Goal: Task Accomplishment & Management: Complete application form

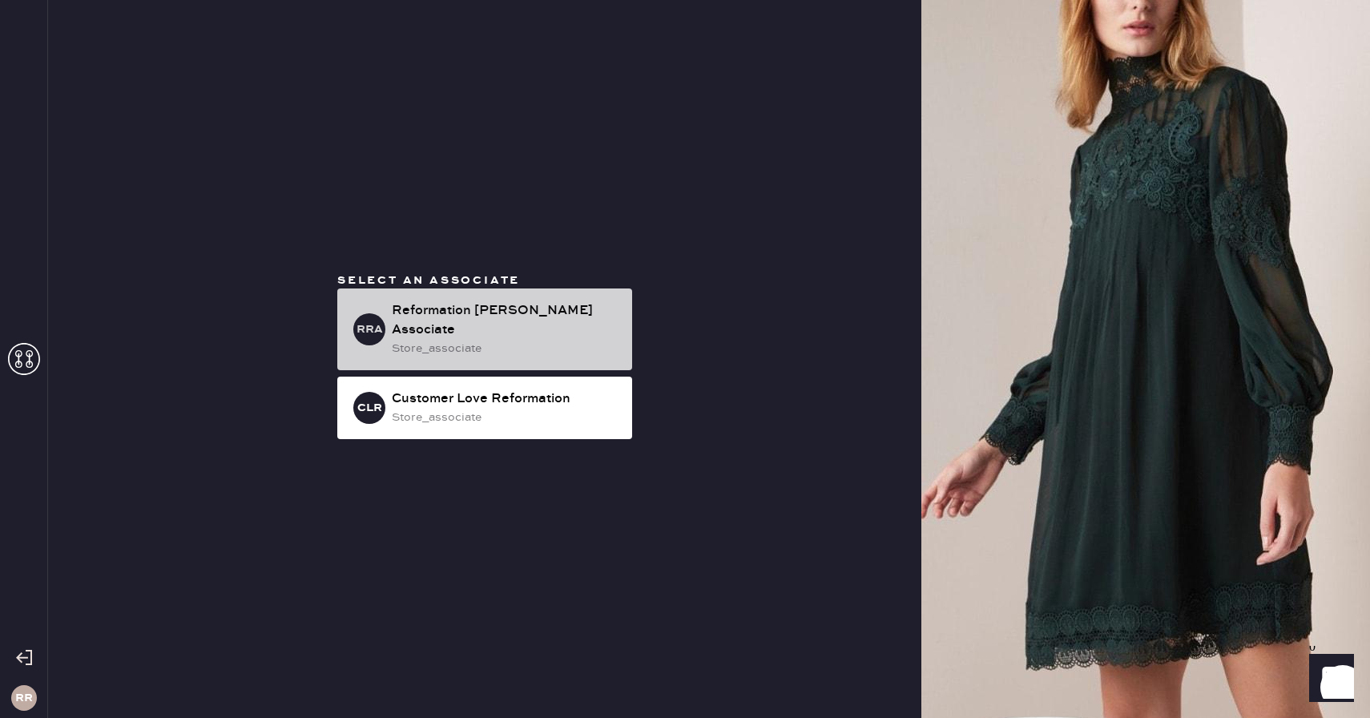
click at [467, 304] on div "RRA Reformation [PERSON_NAME] Associate store_associate" at bounding box center [484, 329] width 295 height 82
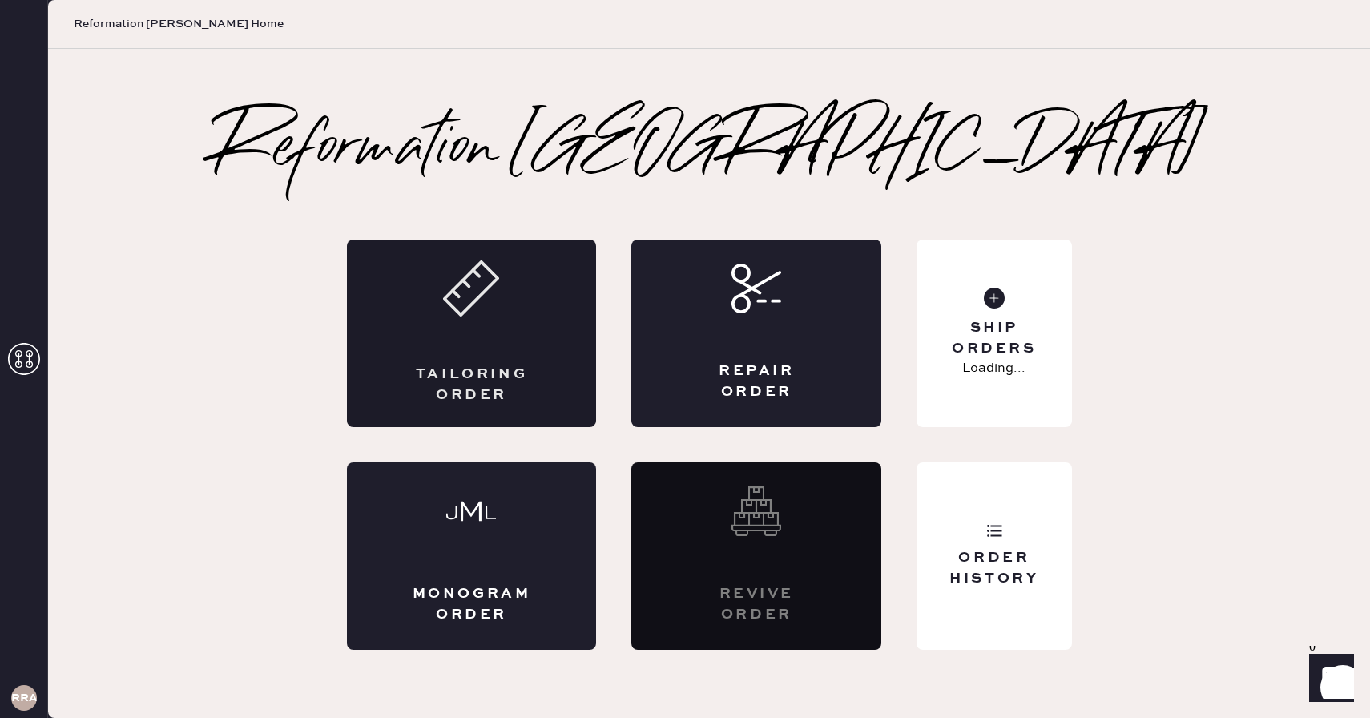
click at [545, 334] on div "Tailoring Order" at bounding box center [472, 334] width 250 height 188
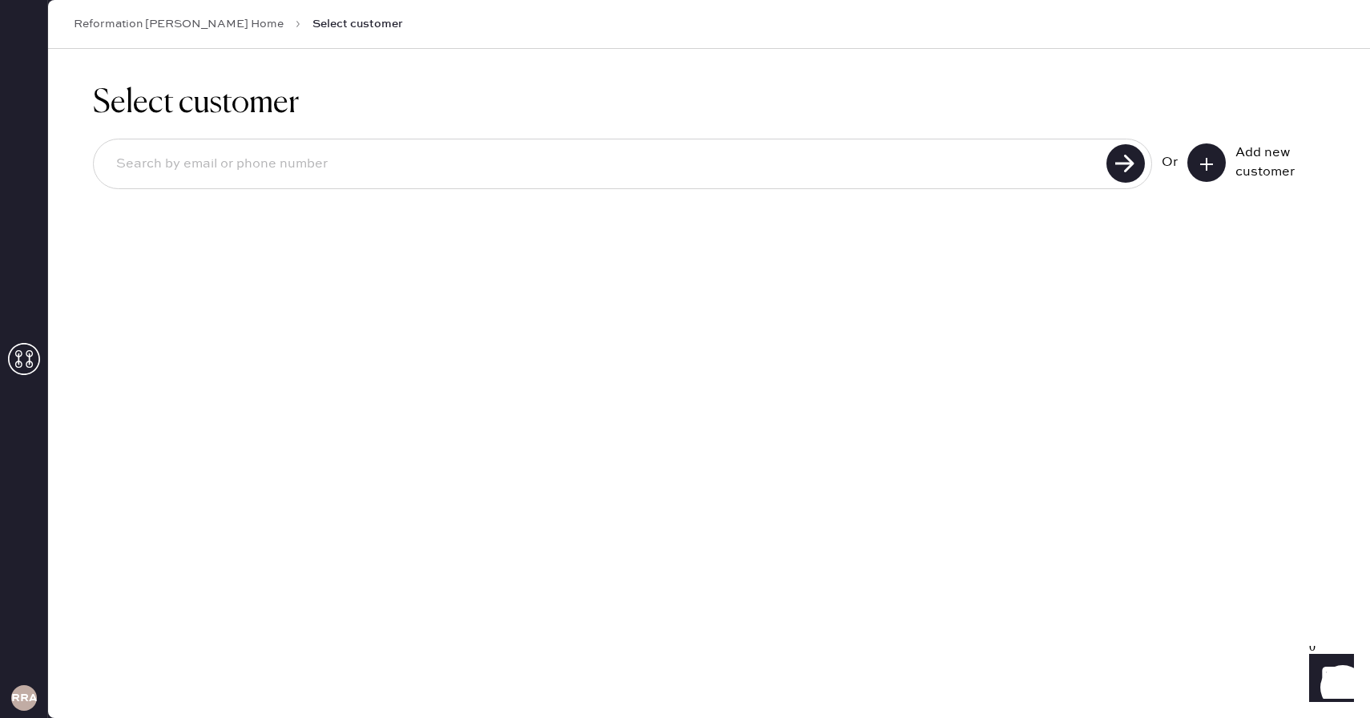
click at [452, 168] on input at bounding box center [602, 164] width 998 height 37
type input "[EMAIL_ADDRESS][DOMAIN_NAME]"
click at [1127, 159] on use at bounding box center [1126, 163] width 38 height 38
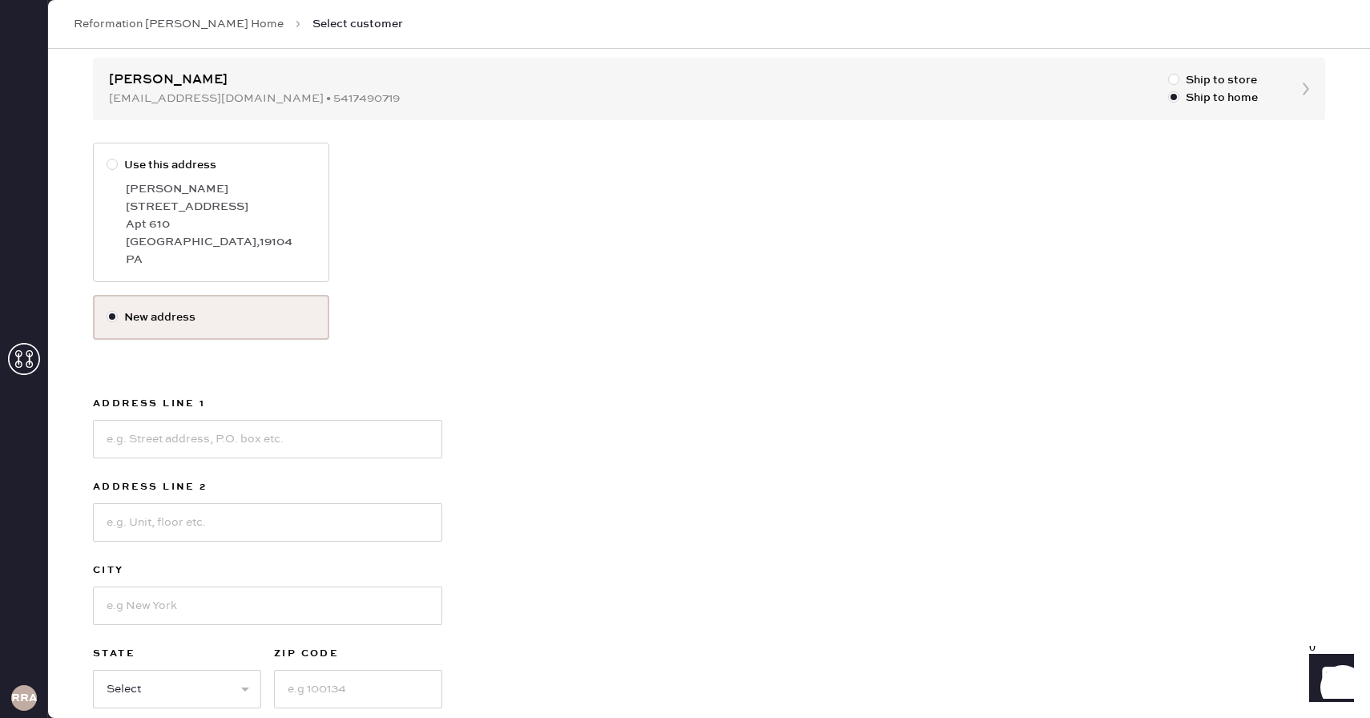
scroll to position [240, 0]
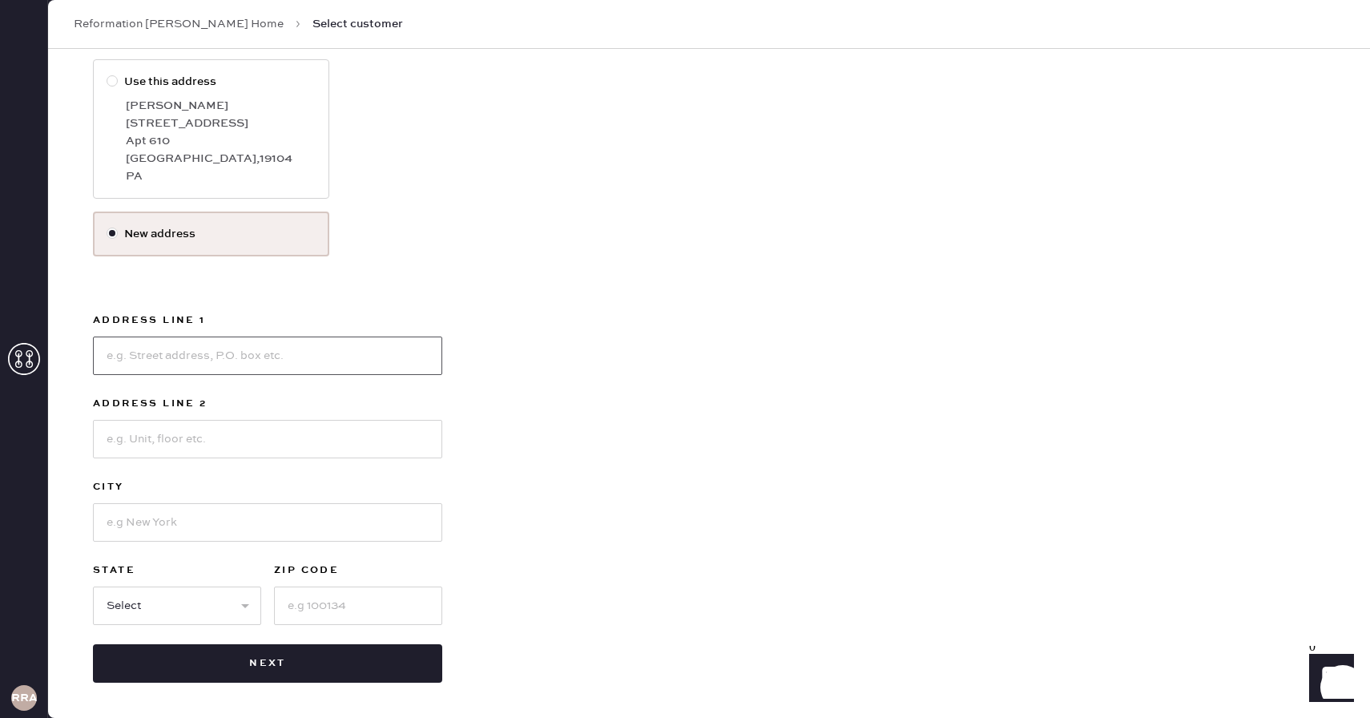
click at [268, 350] on input at bounding box center [267, 356] width 349 height 38
type input "[STREET_ADDRESS]"
click at [199, 434] on input at bounding box center [267, 439] width 349 height 38
type input "705"
click at [217, 507] on input at bounding box center [267, 522] width 349 height 38
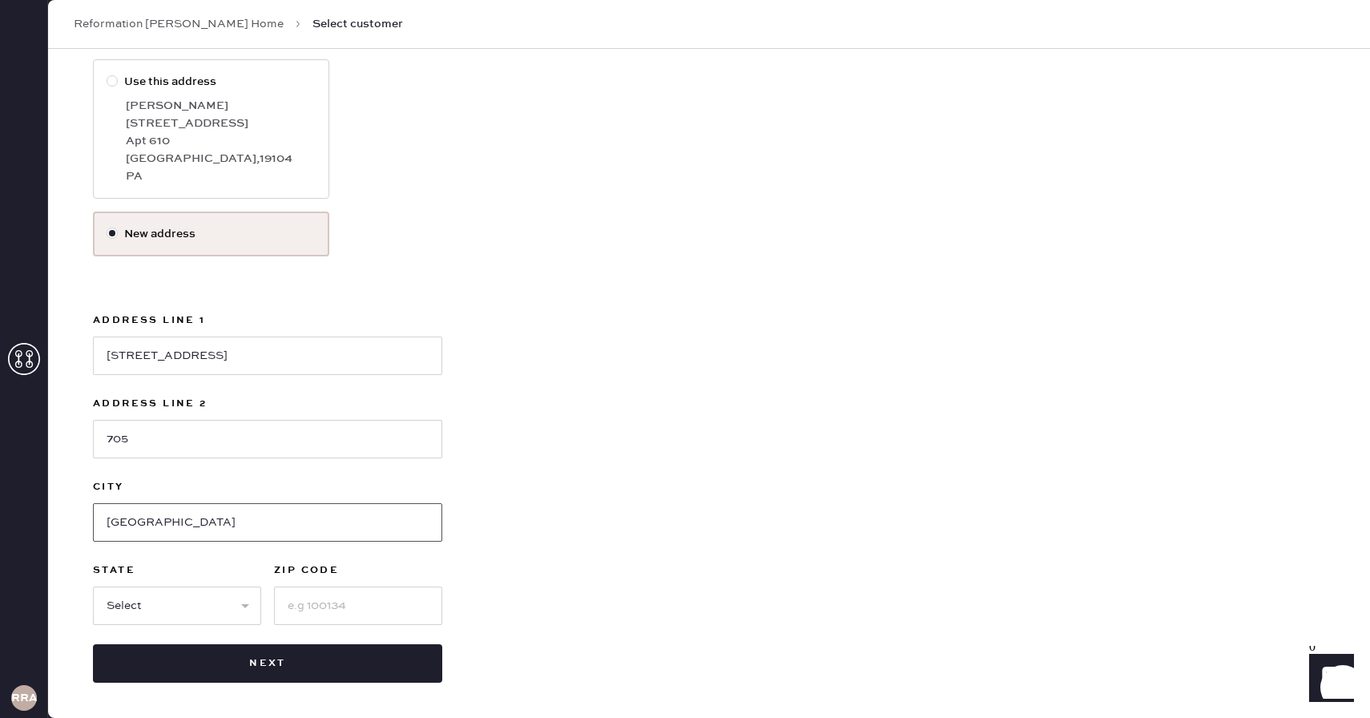
type input "[GEOGRAPHIC_DATA]"
type input "p"
type input "19102"
click at [169, 595] on select "Select AK AL AR AZ CA CO CT [GEOGRAPHIC_DATA] DE FL [GEOGRAPHIC_DATA] HI [GEOGR…" at bounding box center [177, 606] width 168 height 38
select select "PA"
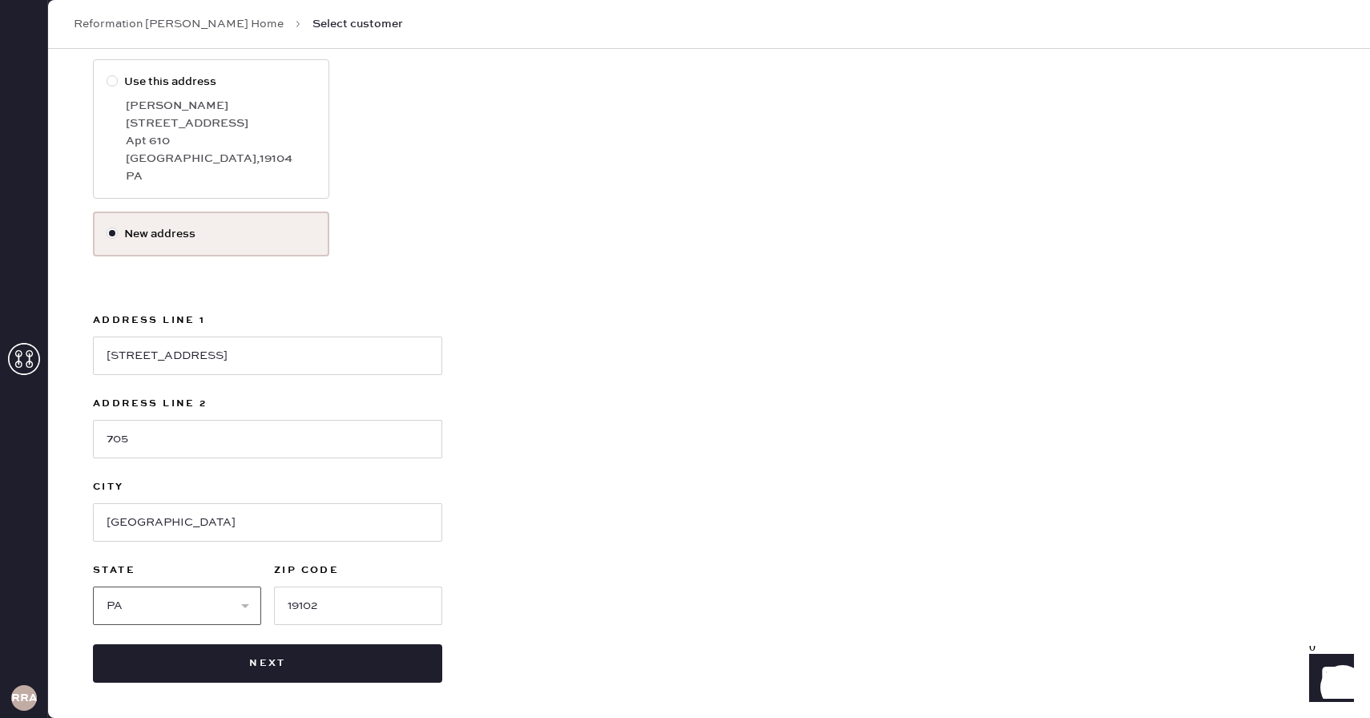
click at [93, 587] on select "Select AK AL AR AZ CA CO CT [GEOGRAPHIC_DATA] DE FL [GEOGRAPHIC_DATA] HI [GEOGR…" at bounding box center [177, 606] width 168 height 38
click at [527, 499] on div "Use this address [PERSON_NAME] [STREET_ADDRESS] New address Address Line 1 [GEO…" at bounding box center [709, 370] width 1232 height 623
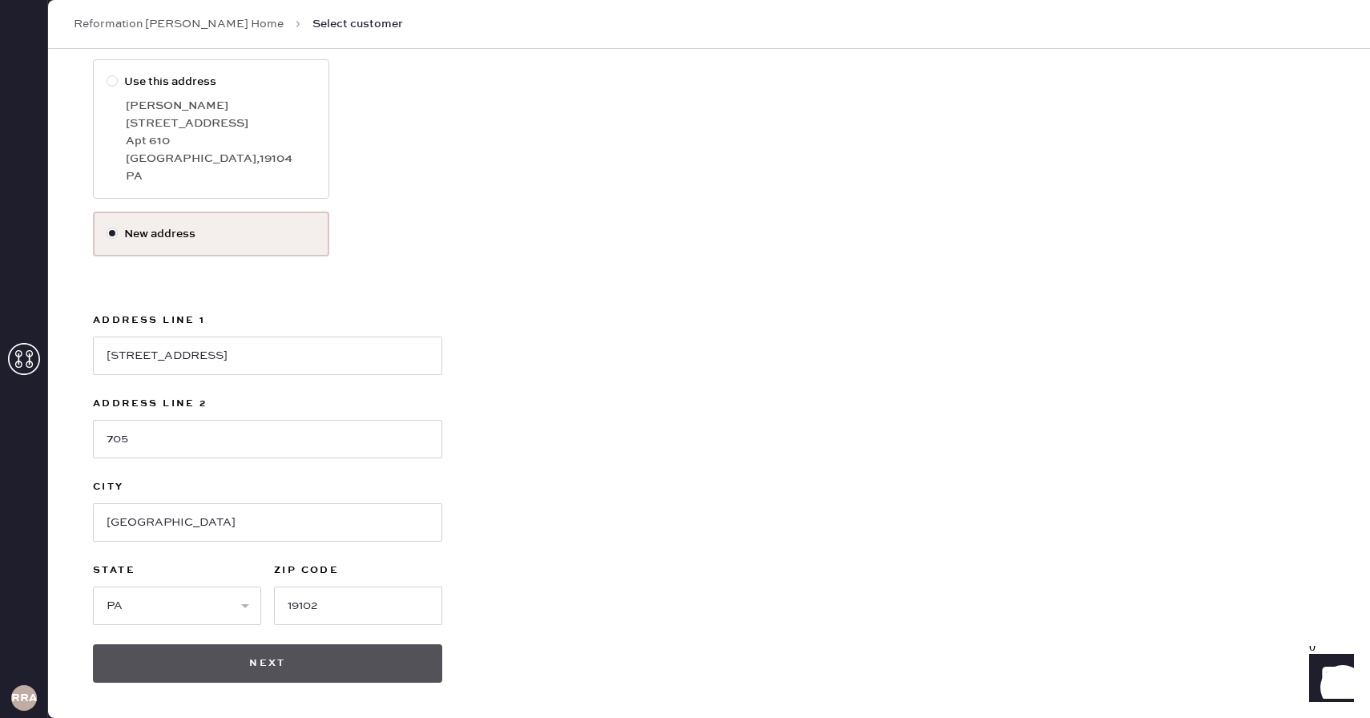
click at [256, 676] on button "Next" at bounding box center [267, 663] width 349 height 38
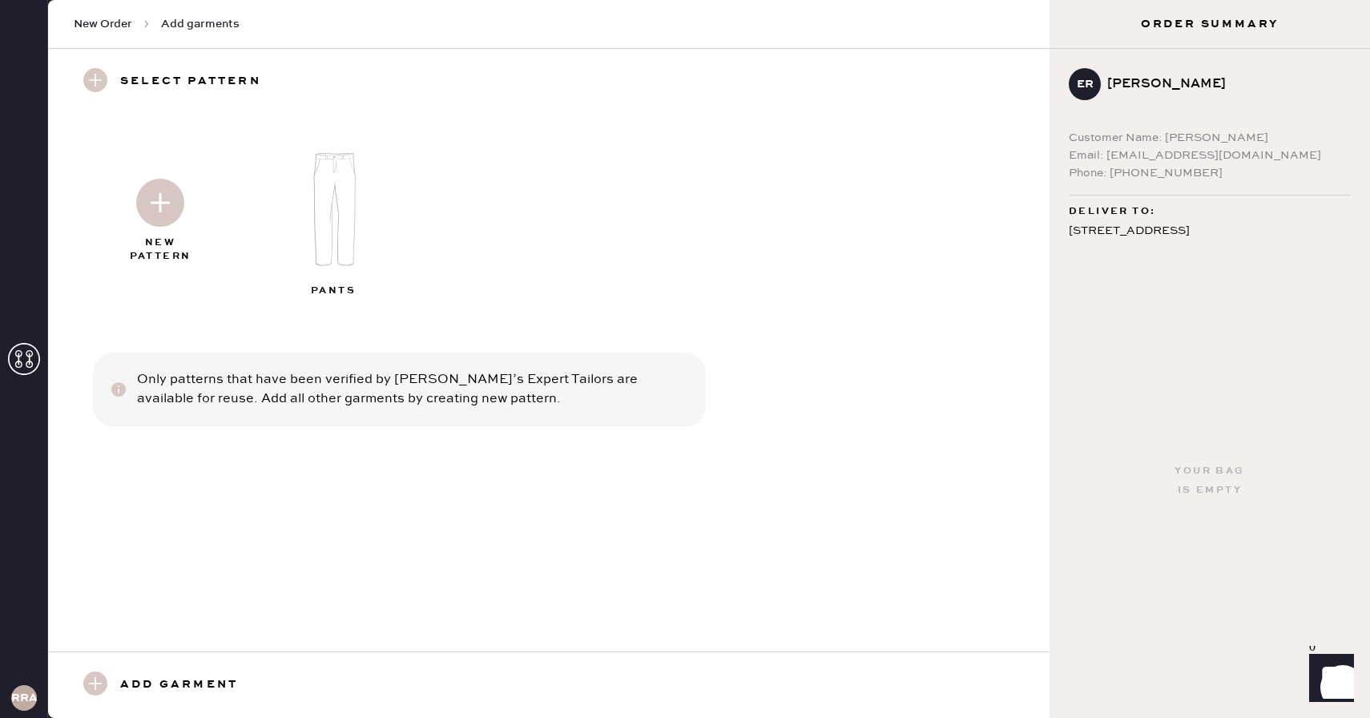
click at [345, 207] on img at bounding box center [334, 209] width 173 height 139
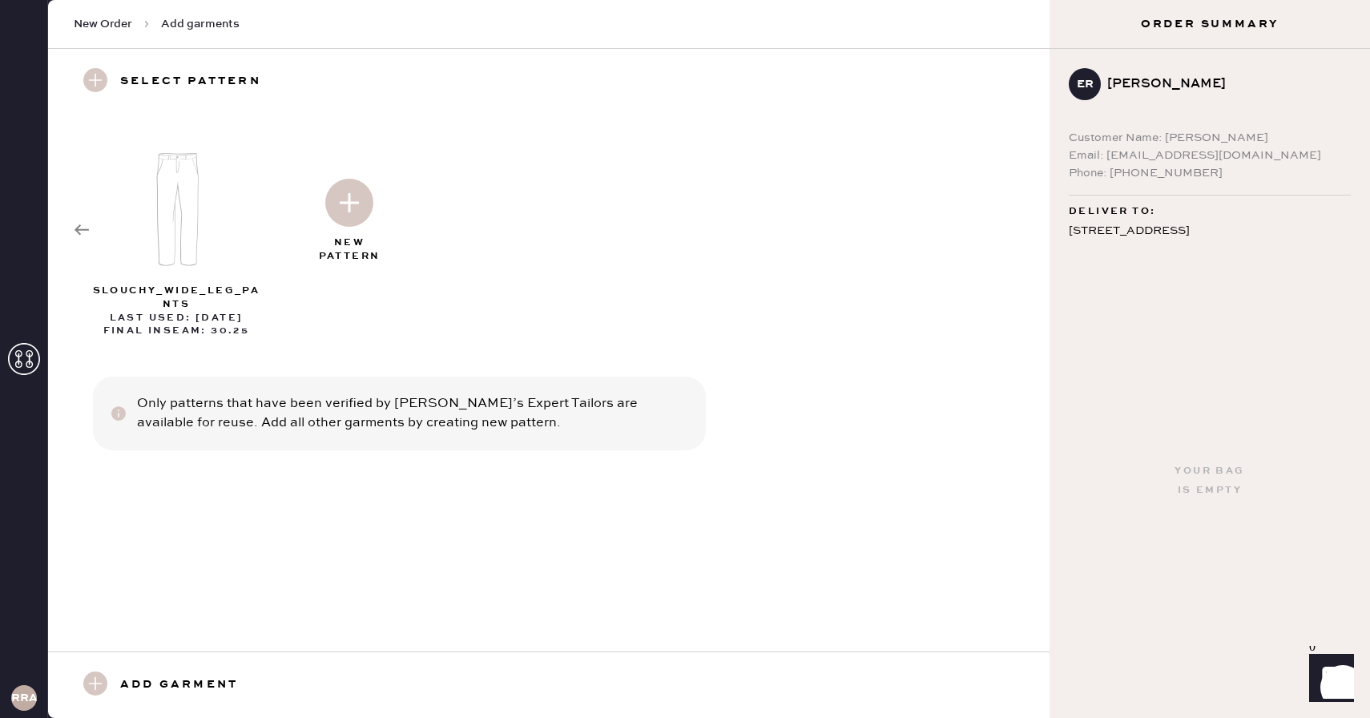
click at [357, 194] on img at bounding box center [349, 203] width 48 height 48
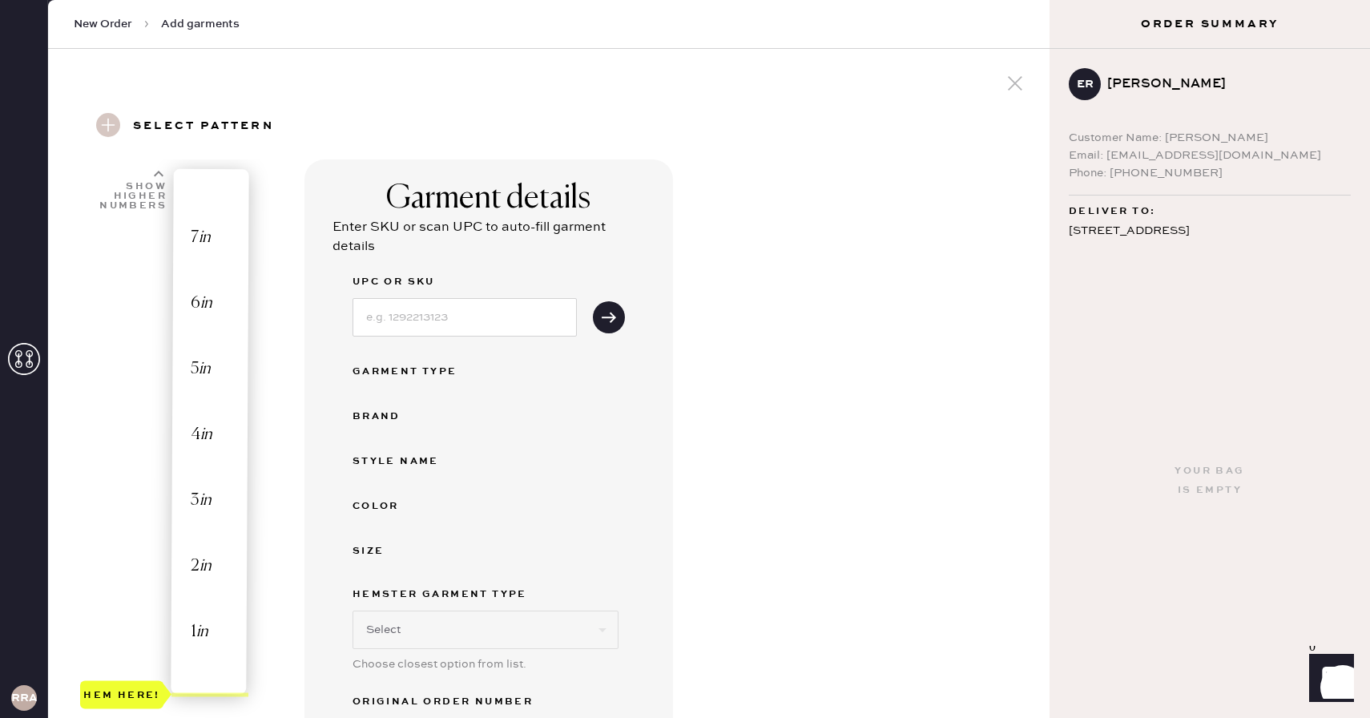
select select "4"
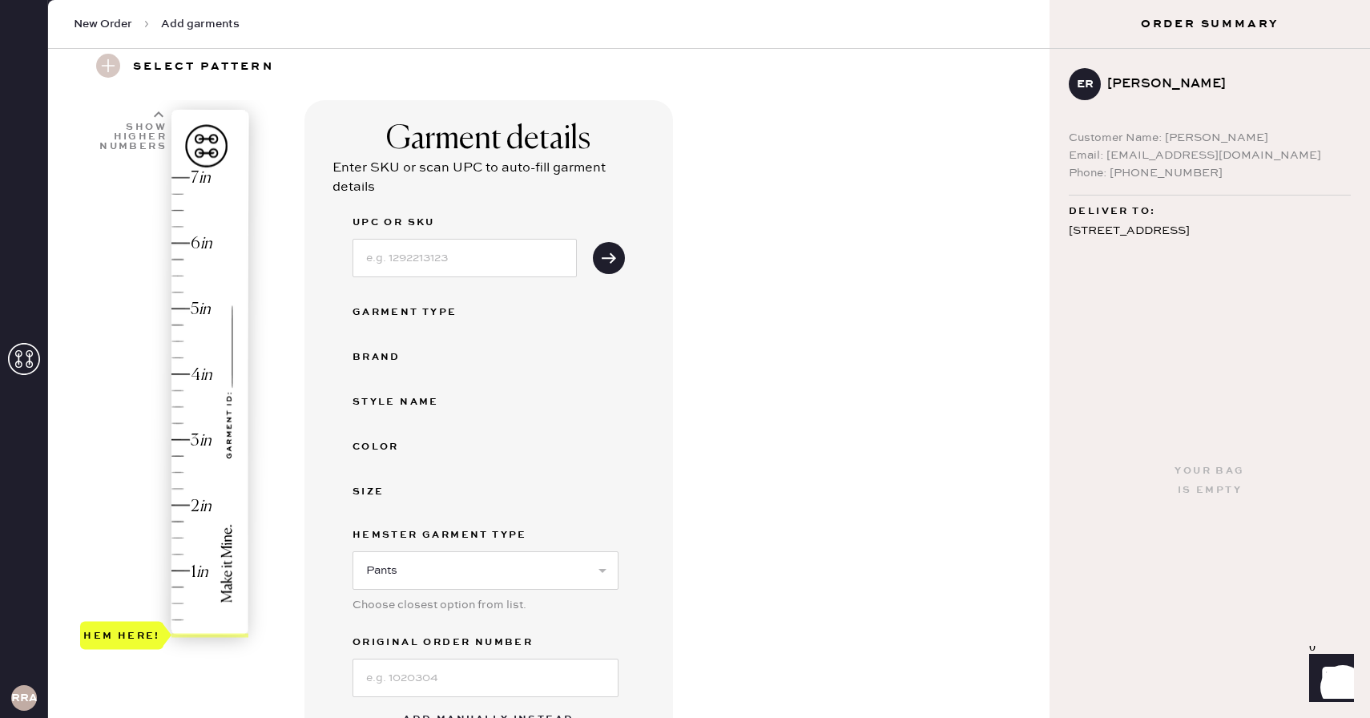
scroll to position [63, 0]
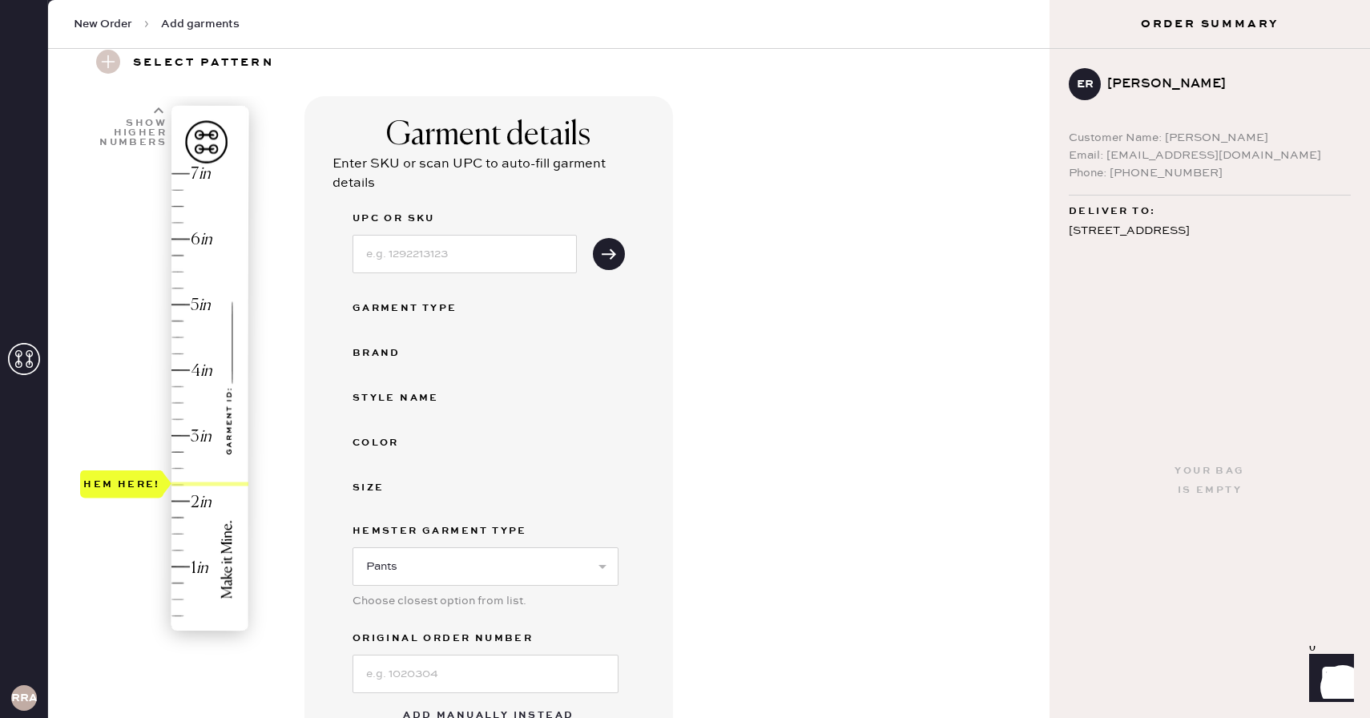
click at [180, 486] on div "Hem here!" at bounding box center [165, 403] width 171 height 473
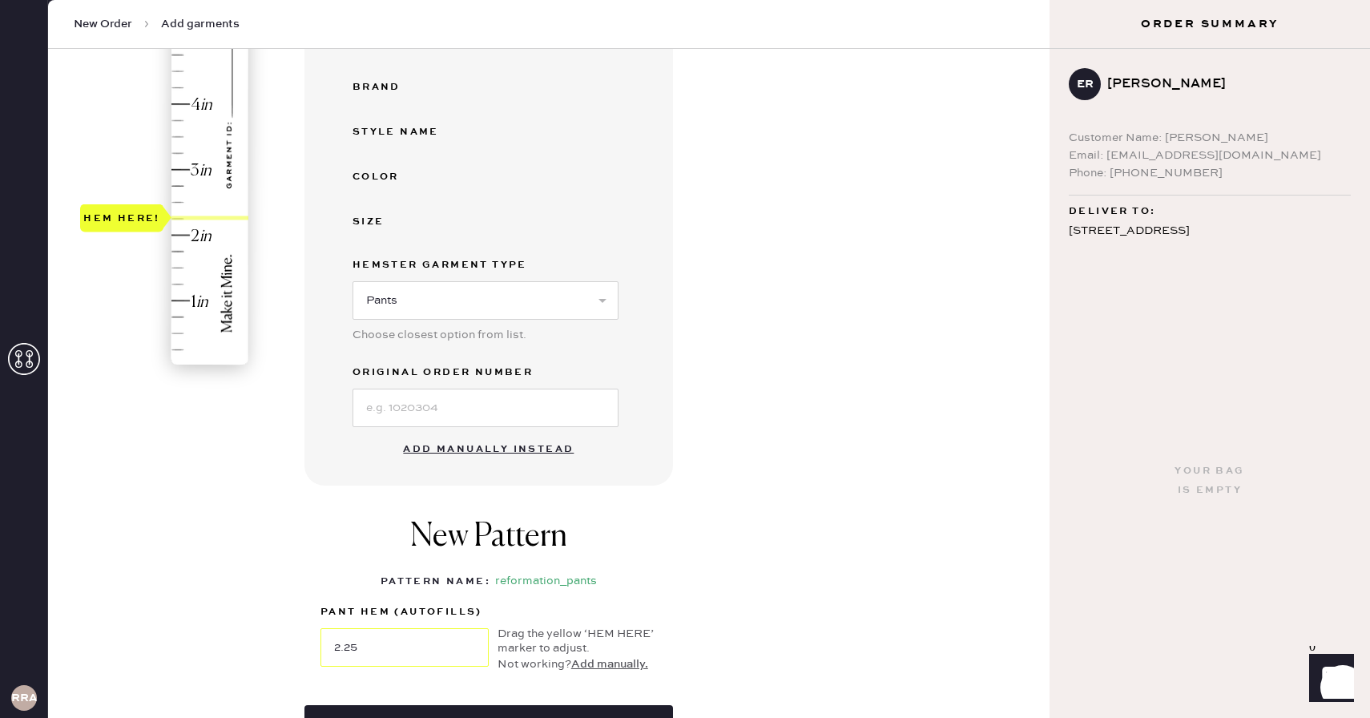
scroll to position [310, 0]
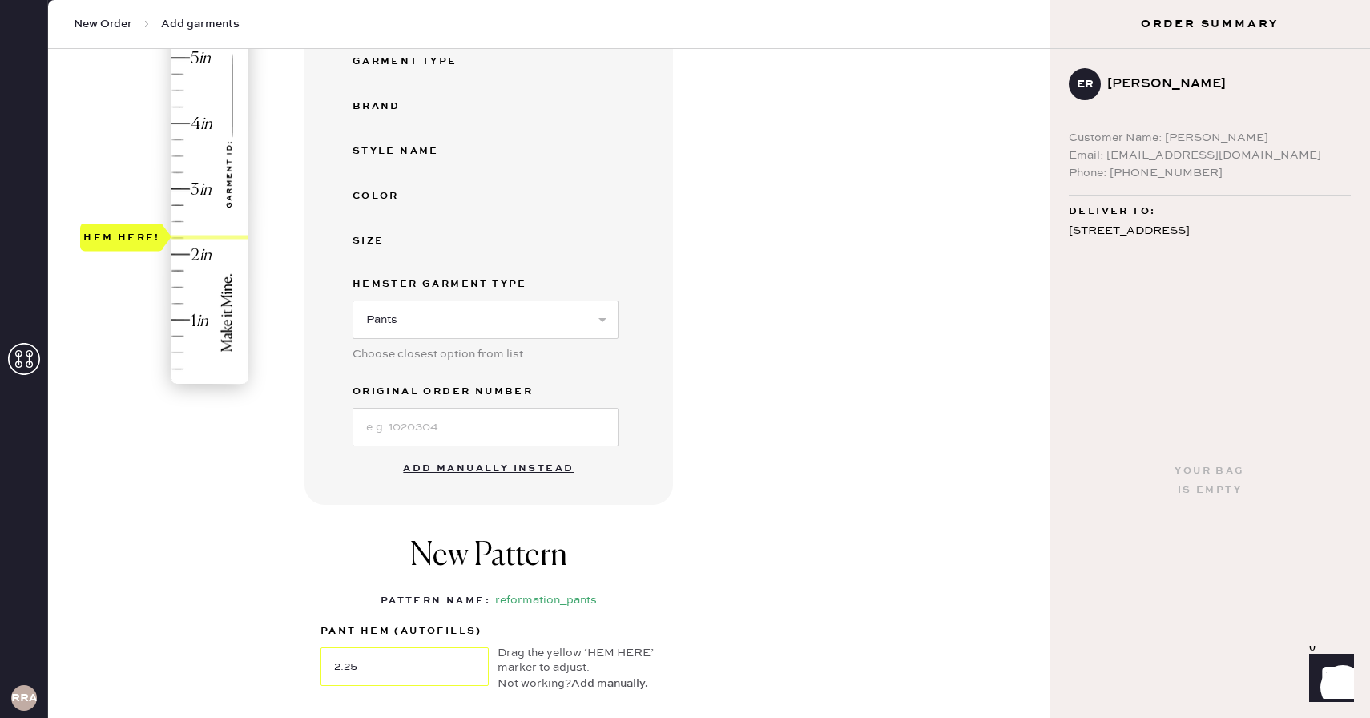
type input "2"
click at [175, 256] on div "Hem here!" at bounding box center [165, 156] width 171 height 473
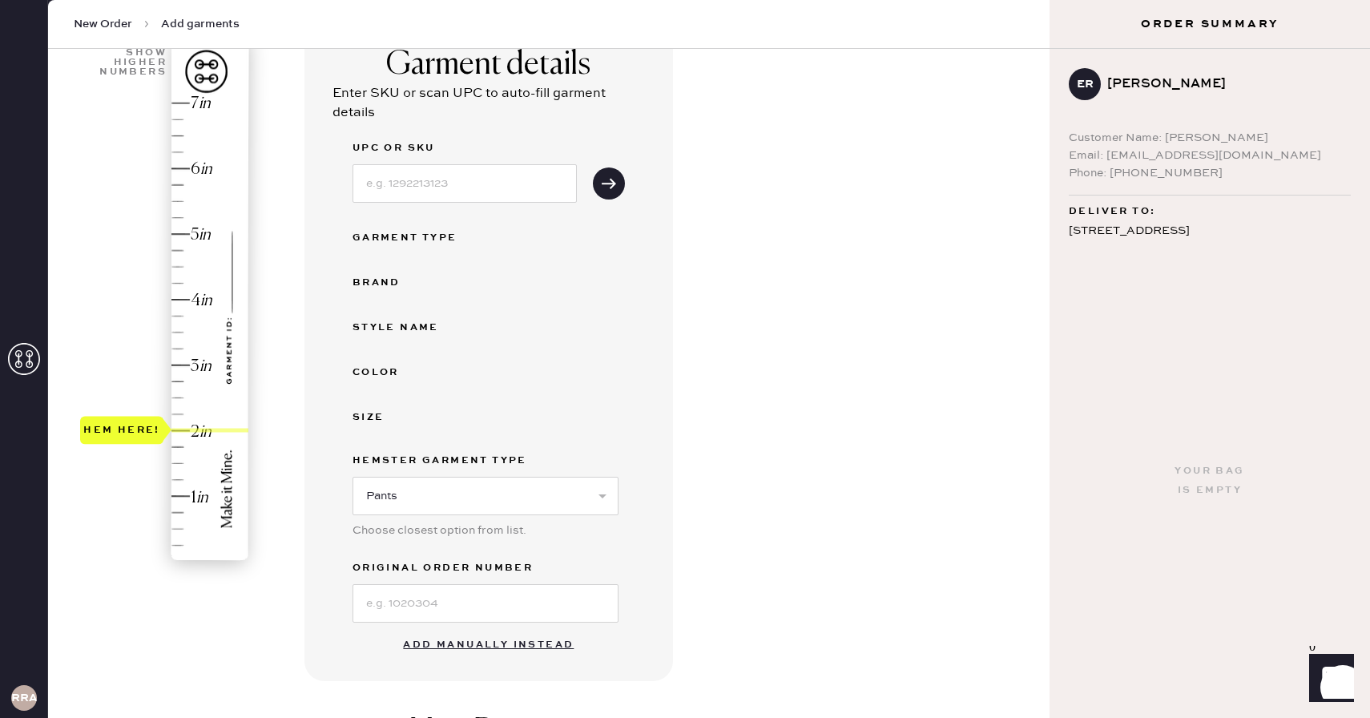
scroll to position [149, 0]
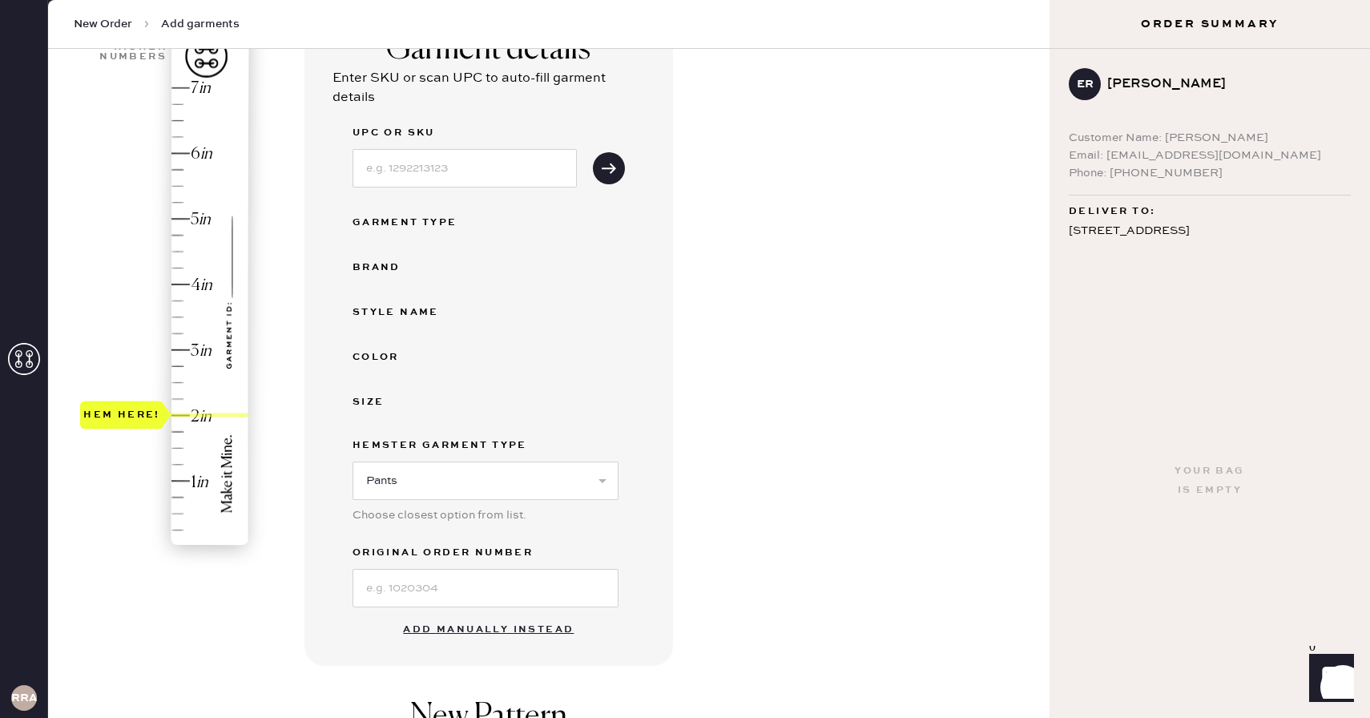
click at [484, 634] on button "Add manually instead" at bounding box center [488, 630] width 190 height 32
select select "4"
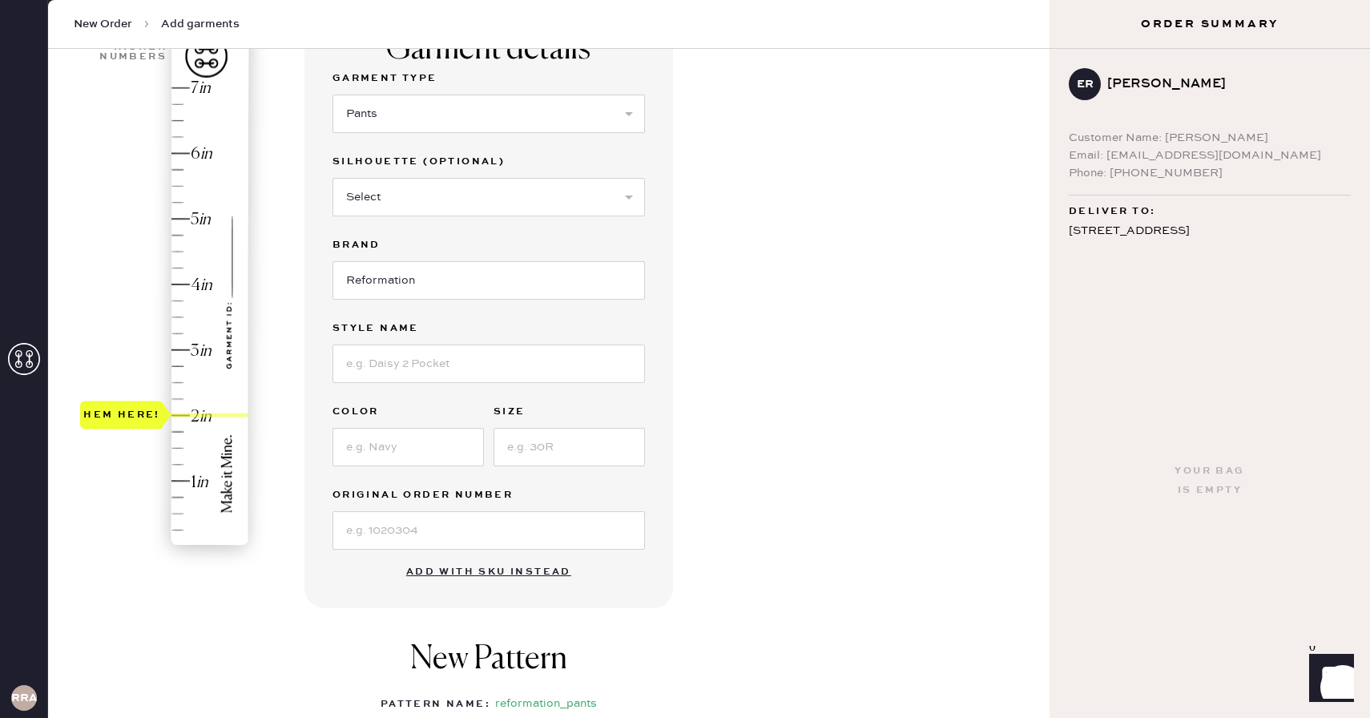
scroll to position [122, 0]
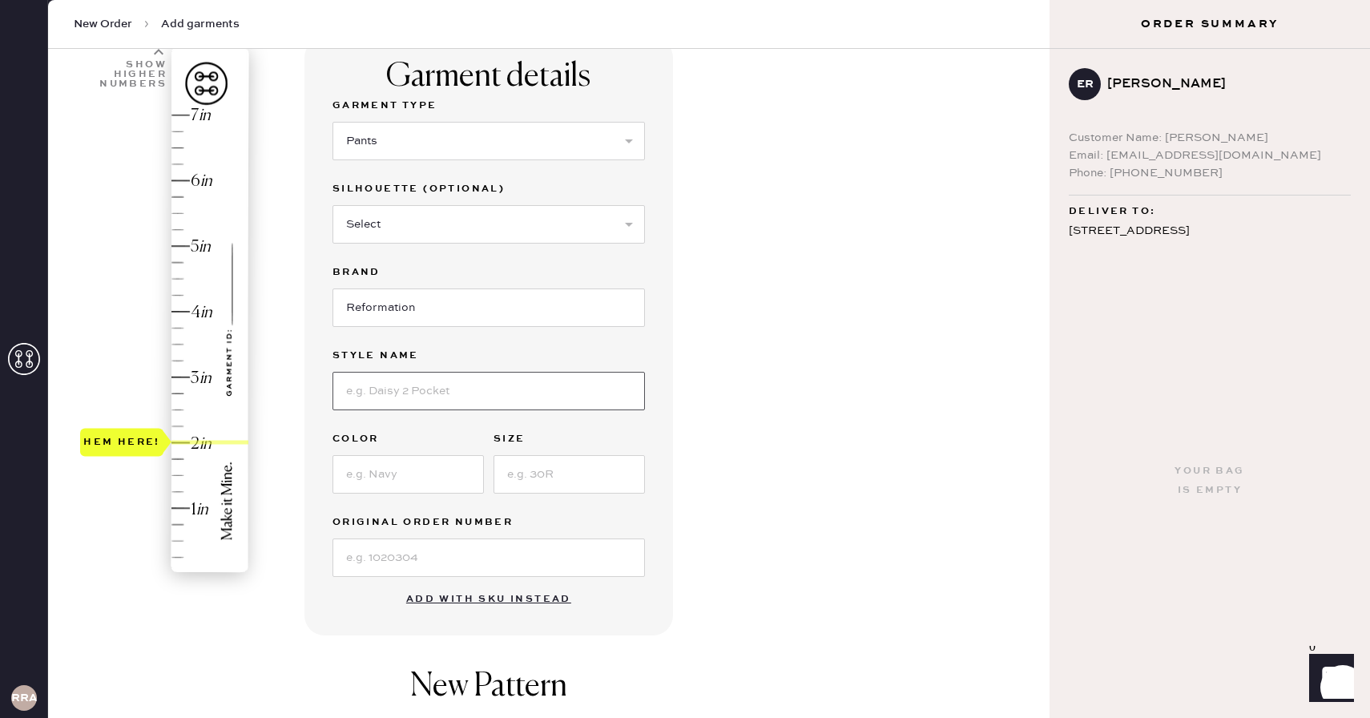
click at [401, 372] on input at bounding box center [489, 391] width 313 height 38
type input "[PERSON_NAME] RISE SLOUCHY WIDE LEG"
click at [430, 467] on input at bounding box center [408, 474] width 151 height 38
type input "o"
type input "ONDINE"
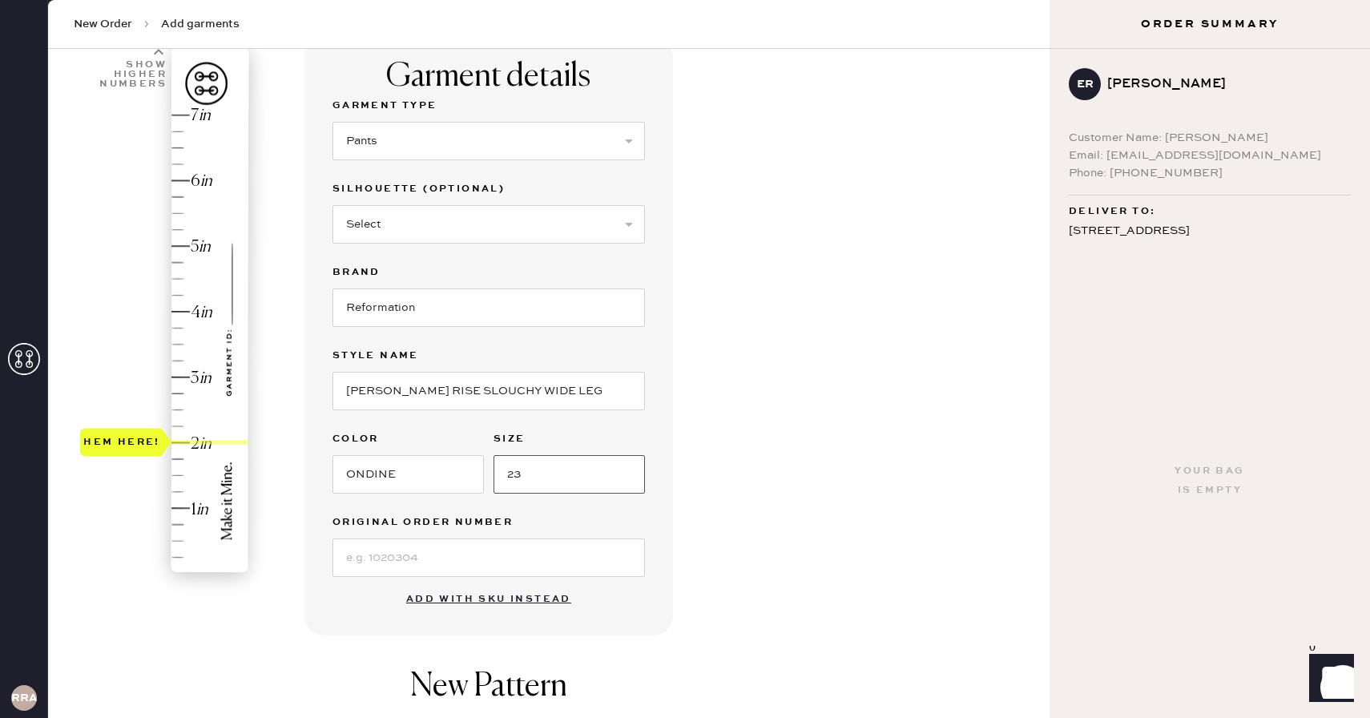
type input "23"
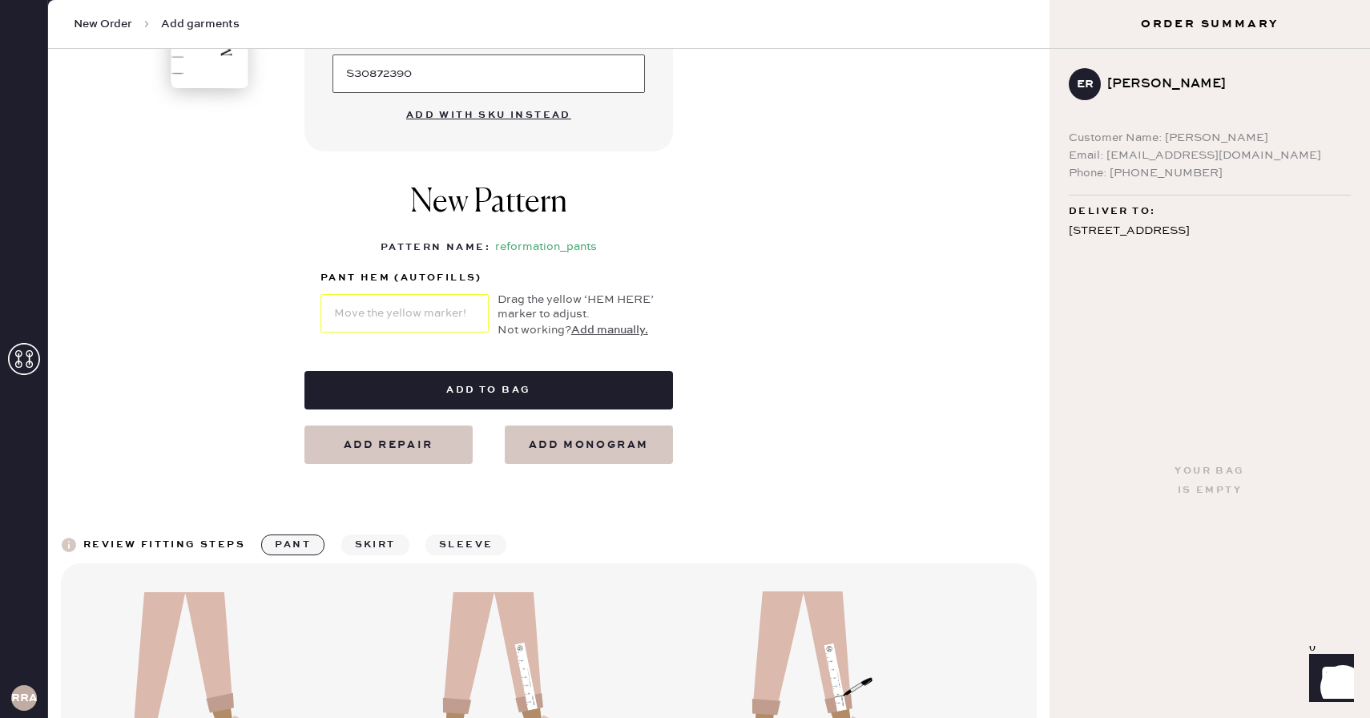
scroll to position [443, 0]
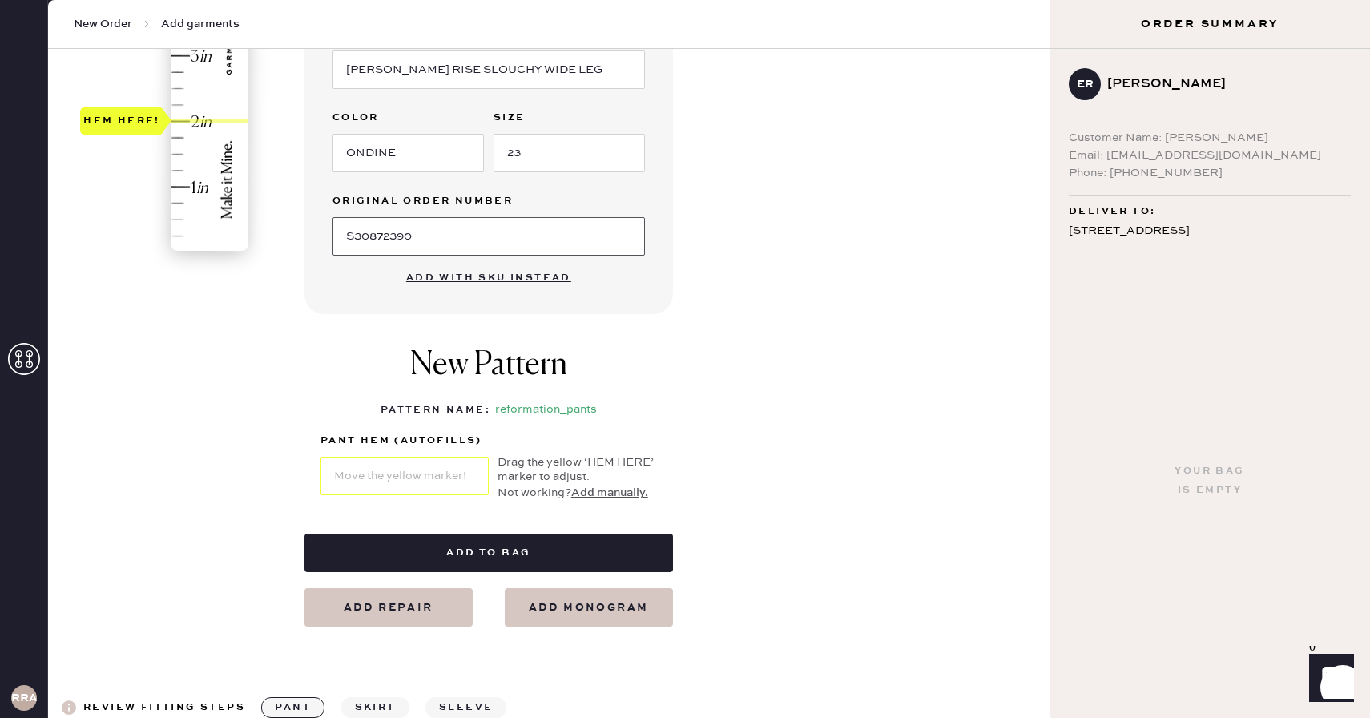
type input "S30872390"
click at [171, 119] on div at bounding box center [209, 121] width 77 height 4
click at [391, 454] on div at bounding box center [405, 475] width 168 height 42
drag, startPoint x: 156, startPoint y: 116, endPoint x: 156, endPoint y: 255, distance: 138.6
click at [156, 255] on div "Hem here!" at bounding box center [121, 251] width 77 height 19
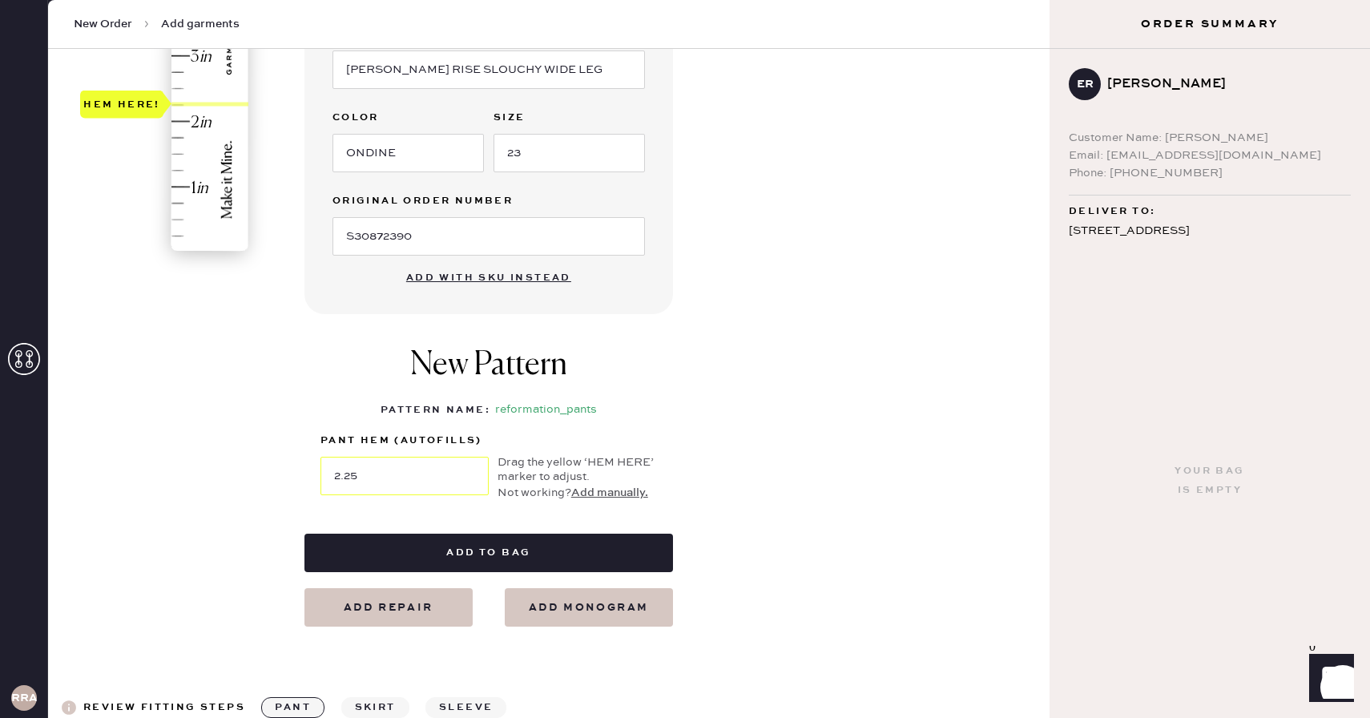
type input "2"
drag, startPoint x: 147, startPoint y: 251, endPoint x: 156, endPoint y: 119, distance: 131.8
click at [156, 119] on div "Hem here!" at bounding box center [121, 120] width 77 height 19
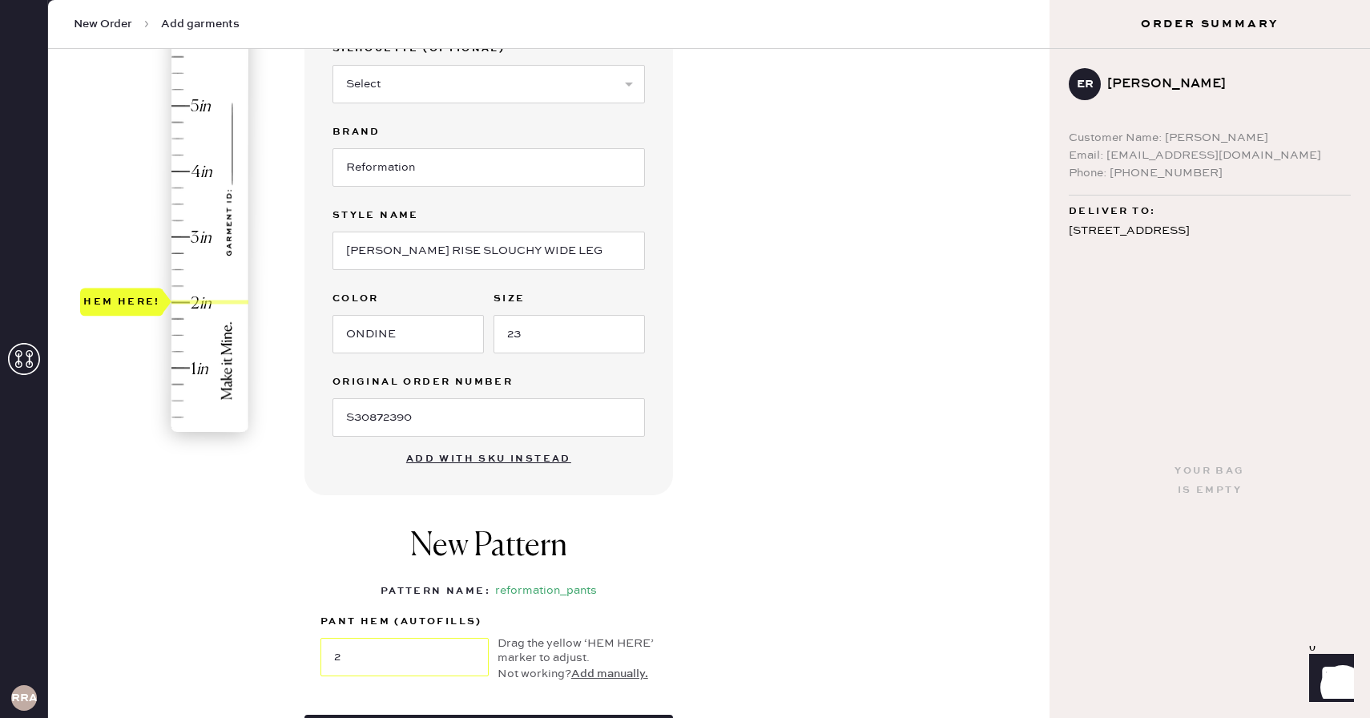
scroll to position [407, 0]
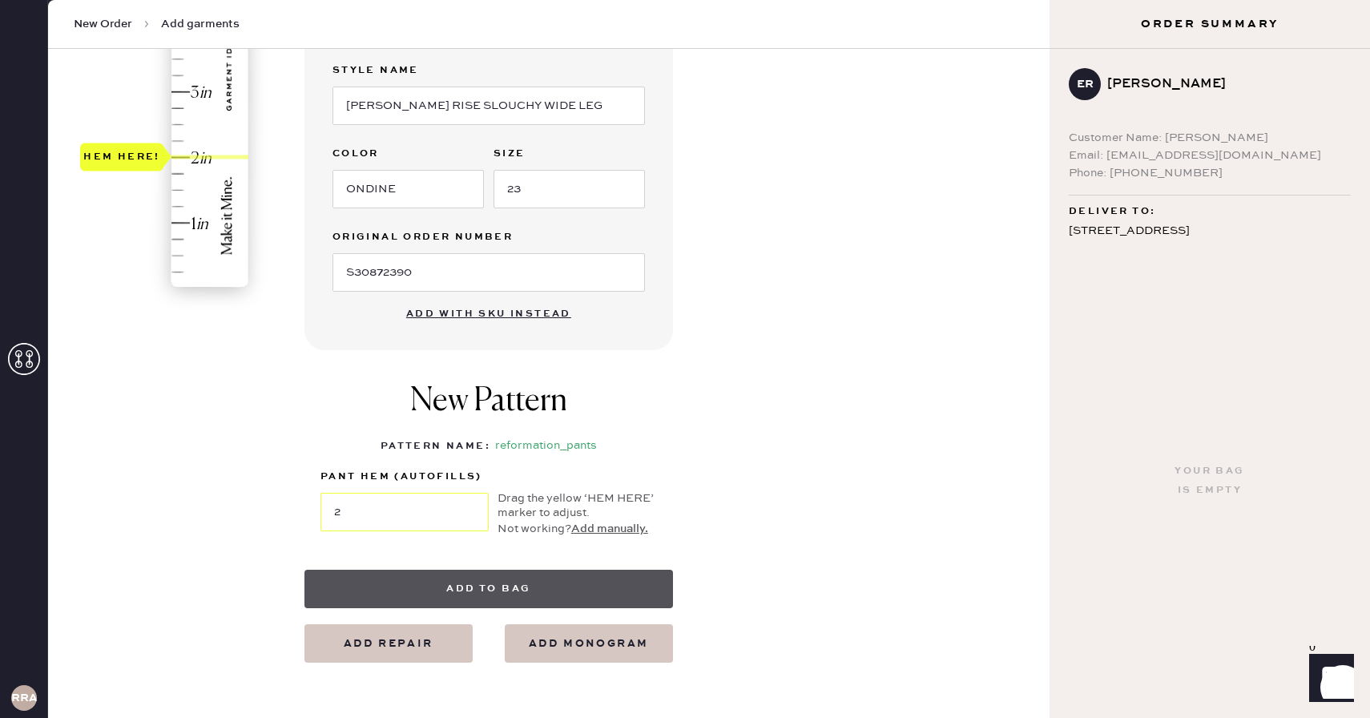
click at [506, 591] on button "Add to bag" at bounding box center [488, 589] width 369 height 38
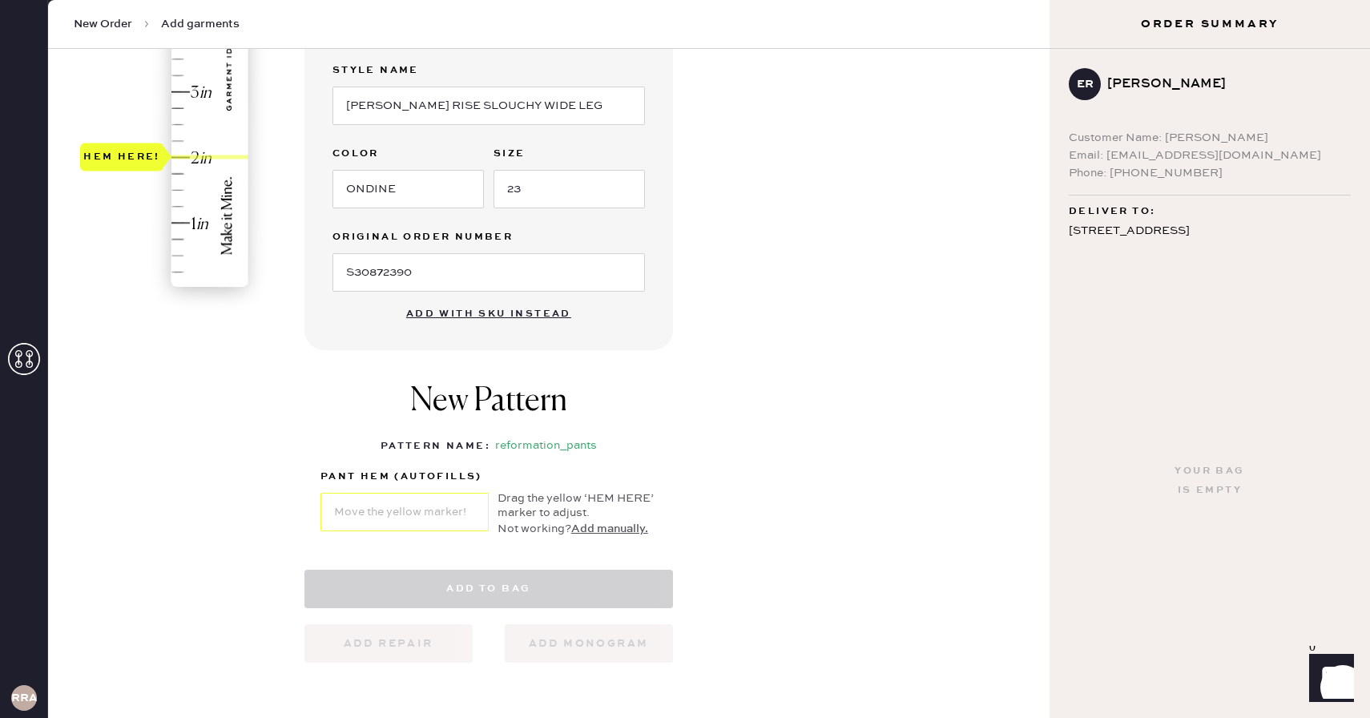
select select "4"
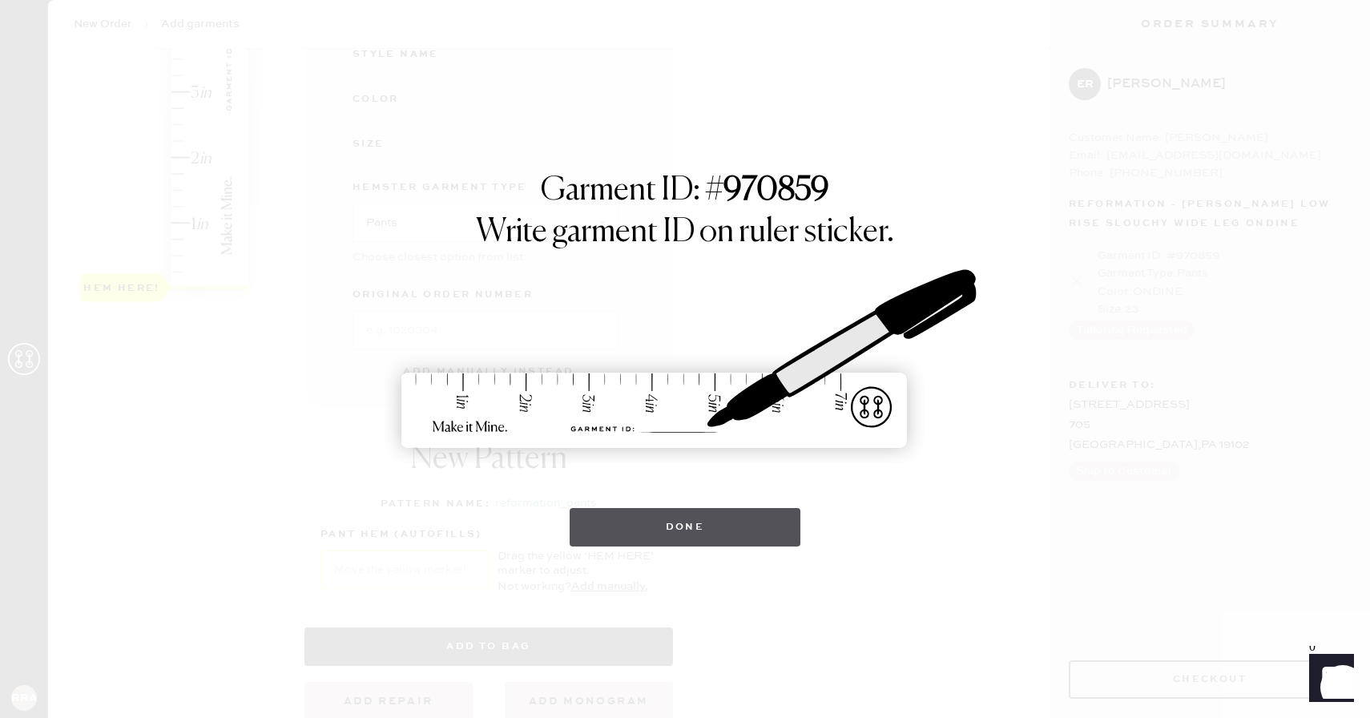
click at [730, 518] on button "Done" at bounding box center [686, 527] width 232 height 38
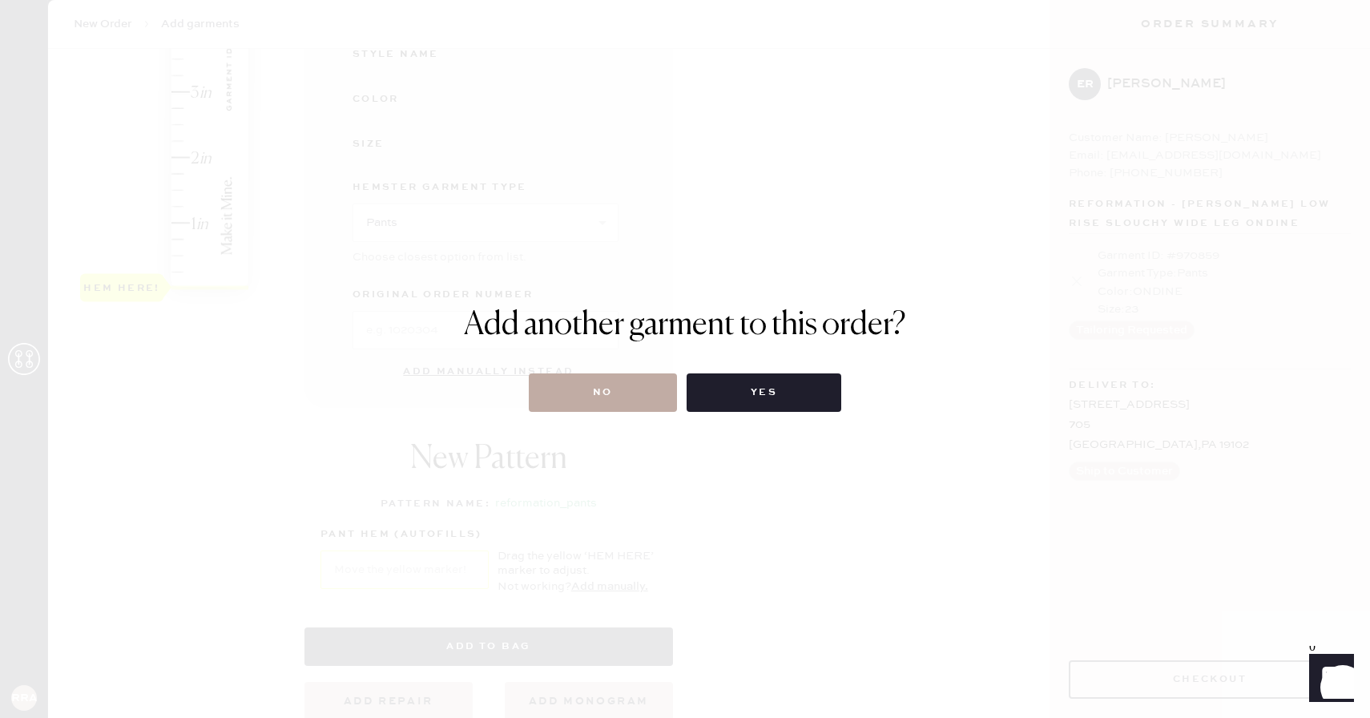
click at [640, 377] on button "No" at bounding box center [603, 392] width 148 height 38
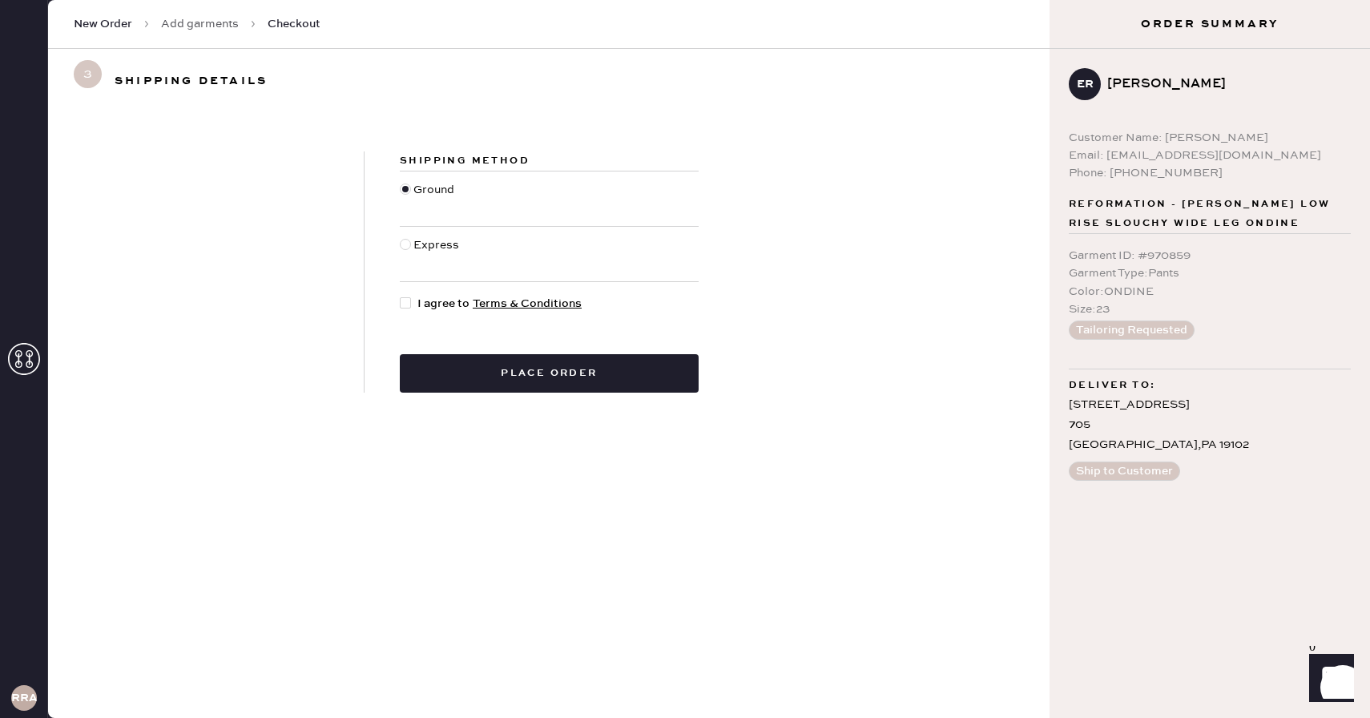
click at [401, 304] on div at bounding box center [405, 302] width 11 height 11
click at [401, 296] on input "I agree to Terms & Conditions" at bounding box center [400, 295] width 1 height 1
checkbox input "true"
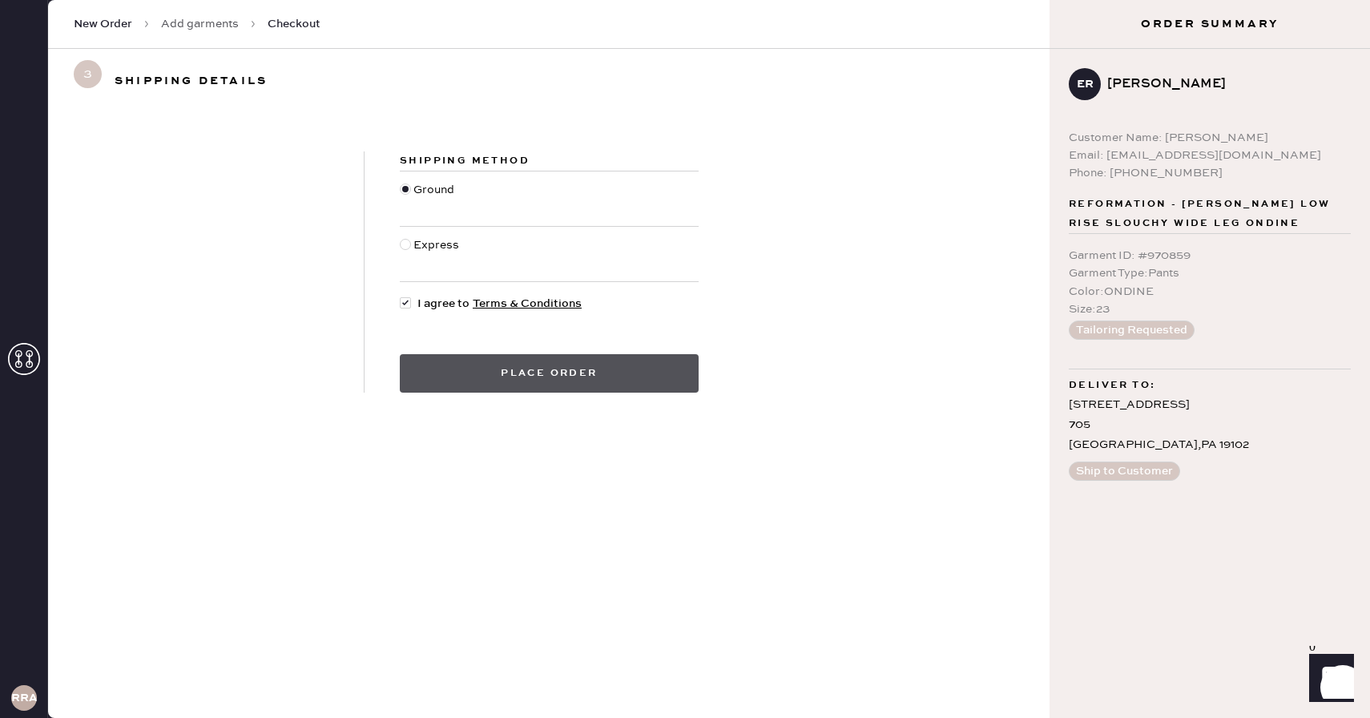
click at [514, 375] on button "Place order" at bounding box center [549, 373] width 299 height 38
